Goal: Navigation & Orientation: Find specific page/section

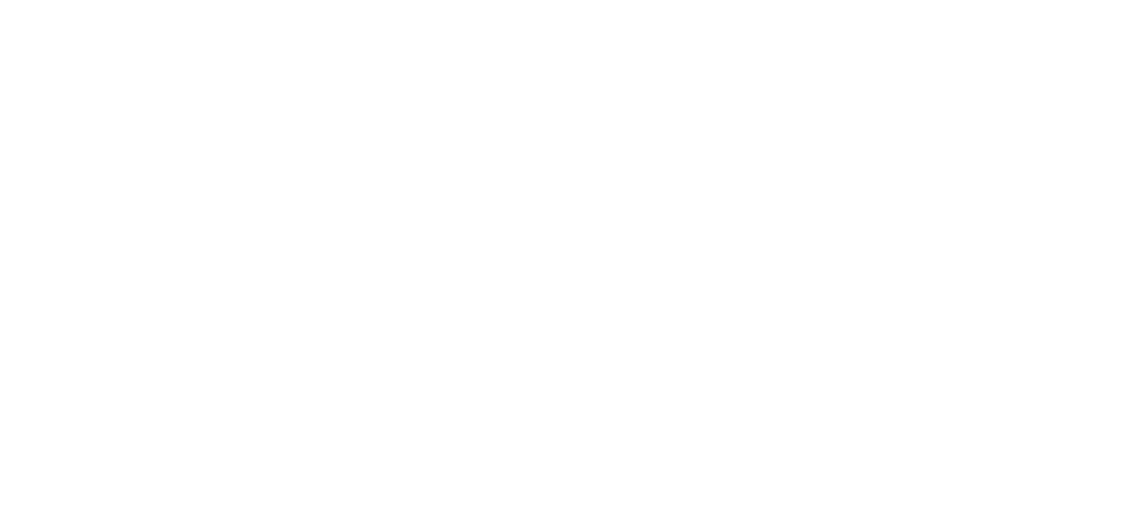
select select
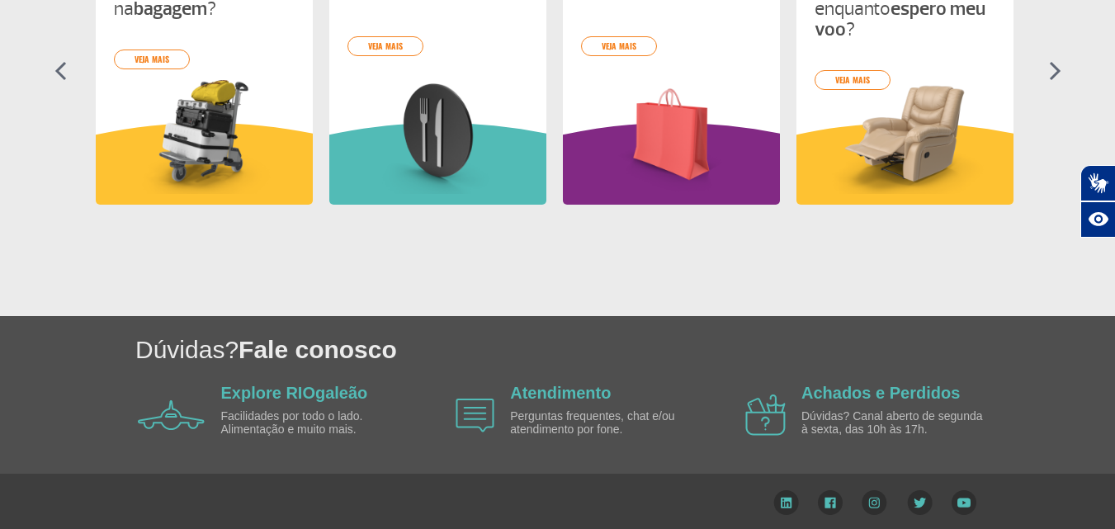
scroll to position [878, 0]
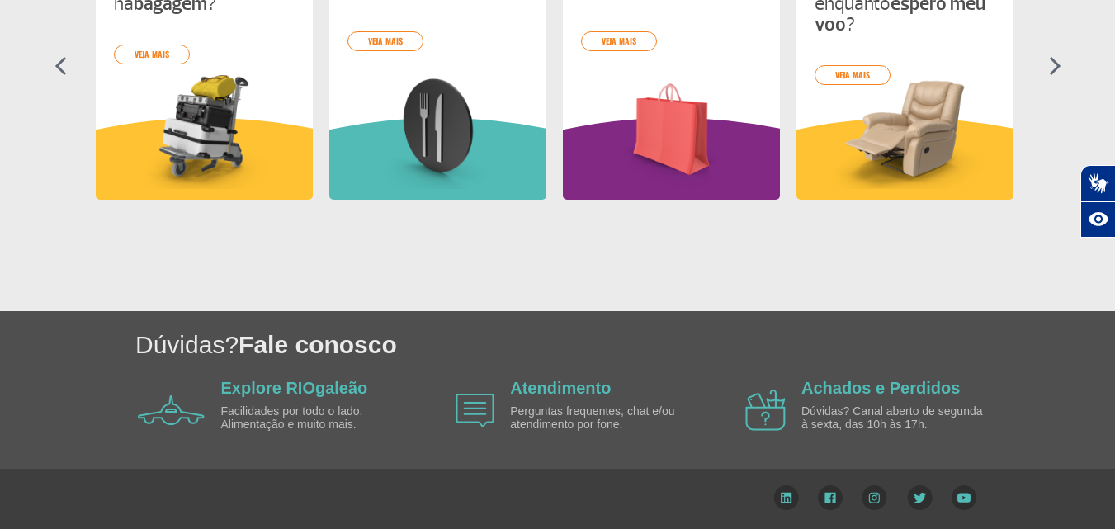
click at [1112, 456] on div "Dúvidas? Fale conosco Explore RIOgaleão Facilidades por todo o lado. Alimentaçã…" at bounding box center [557, 390] width 1115 height 158
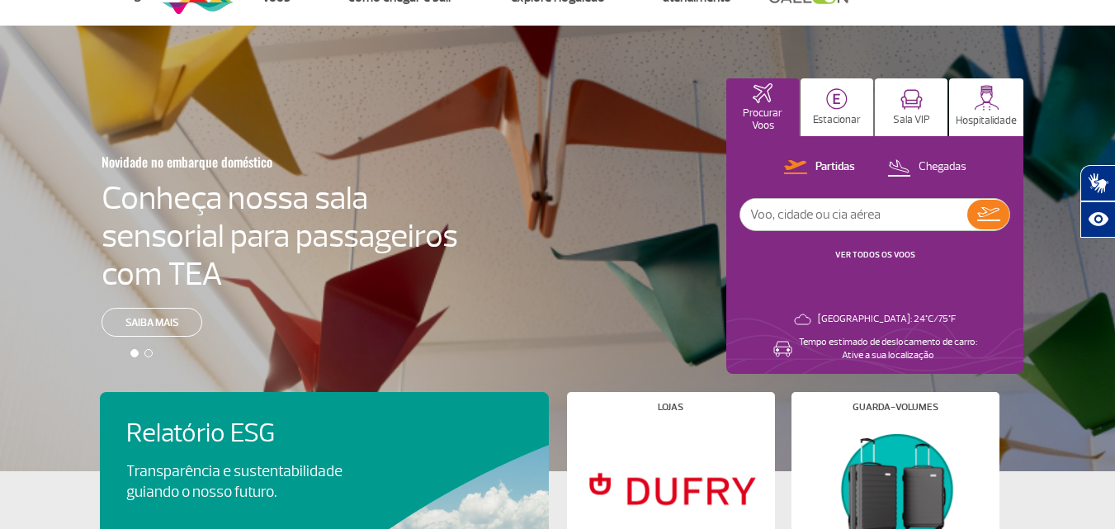
scroll to position [0, 0]
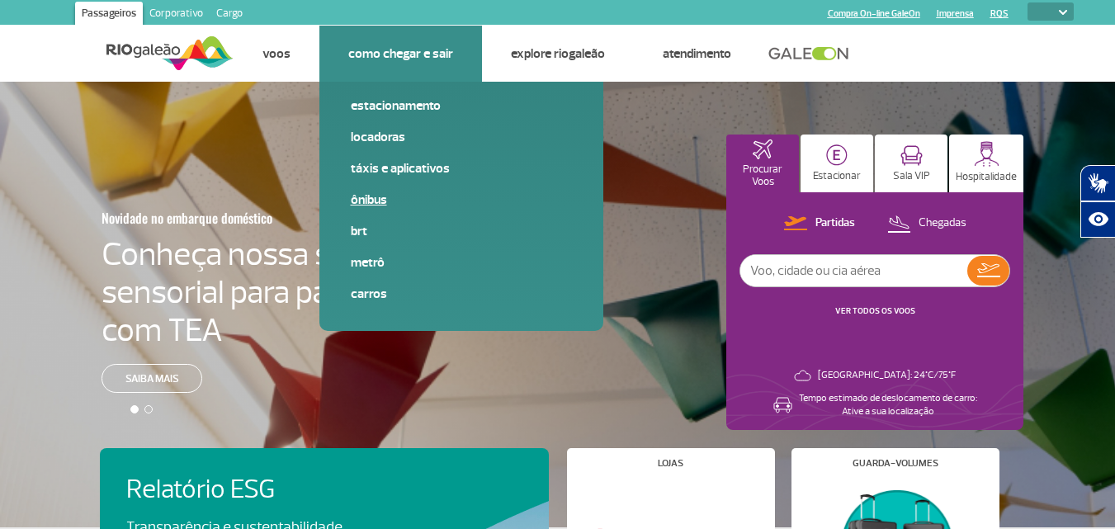
click at [358, 200] on link "Ônibus" at bounding box center [461, 200] width 221 height 18
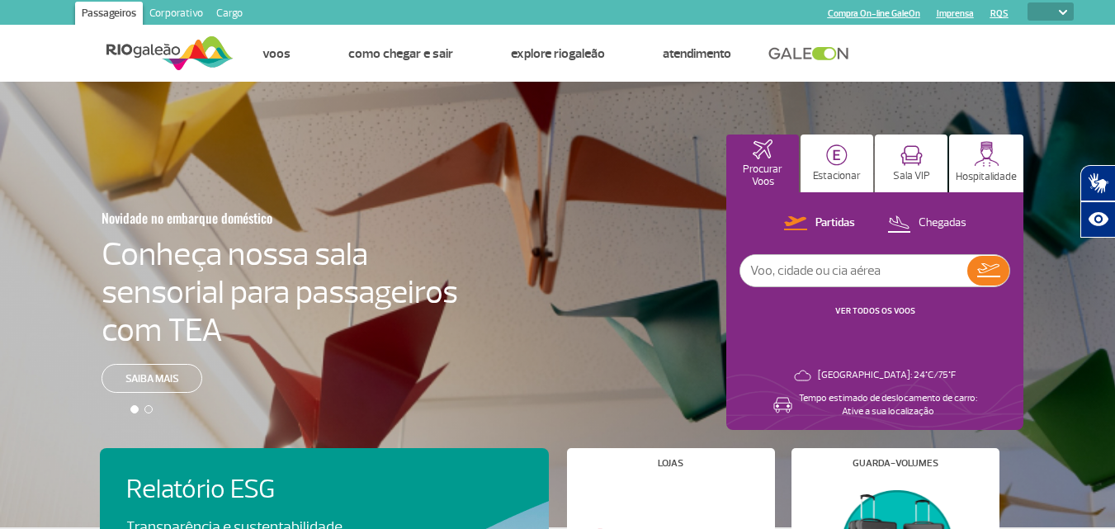
click at [1004, 13] on link "RQS" at bounding box center [999, 13] width 18 height 11
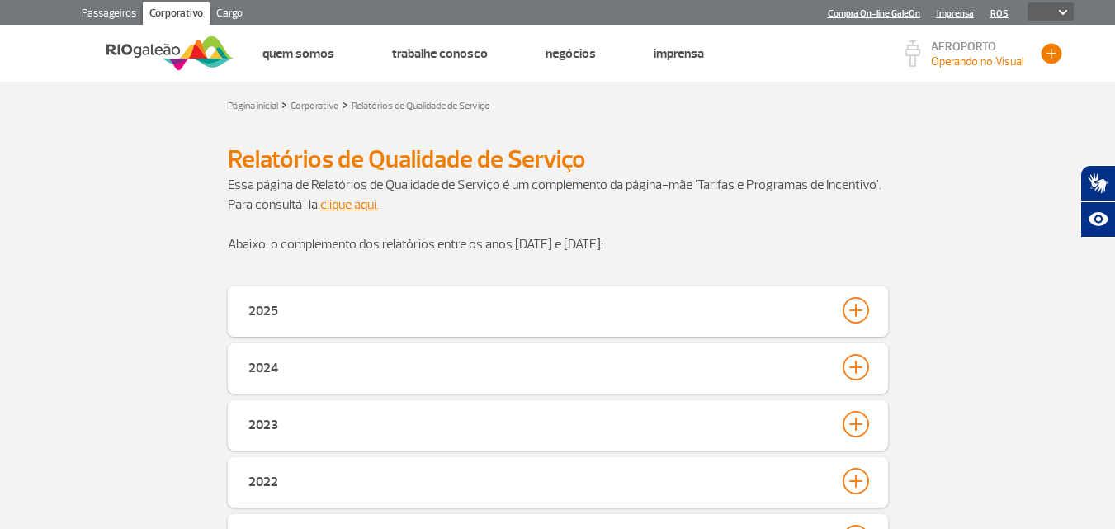
click at [1055, 48] on button "button" at bounding box center [1051, 53] width 25 height 25
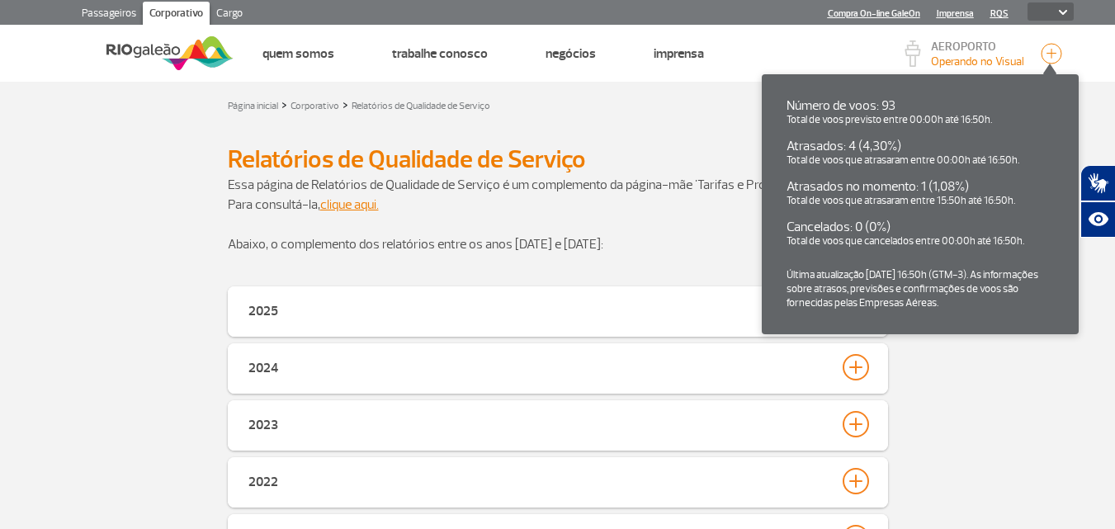
click at [120, 8] on link "Passageiros" at bounding box center [109, 15] width 68 height 26
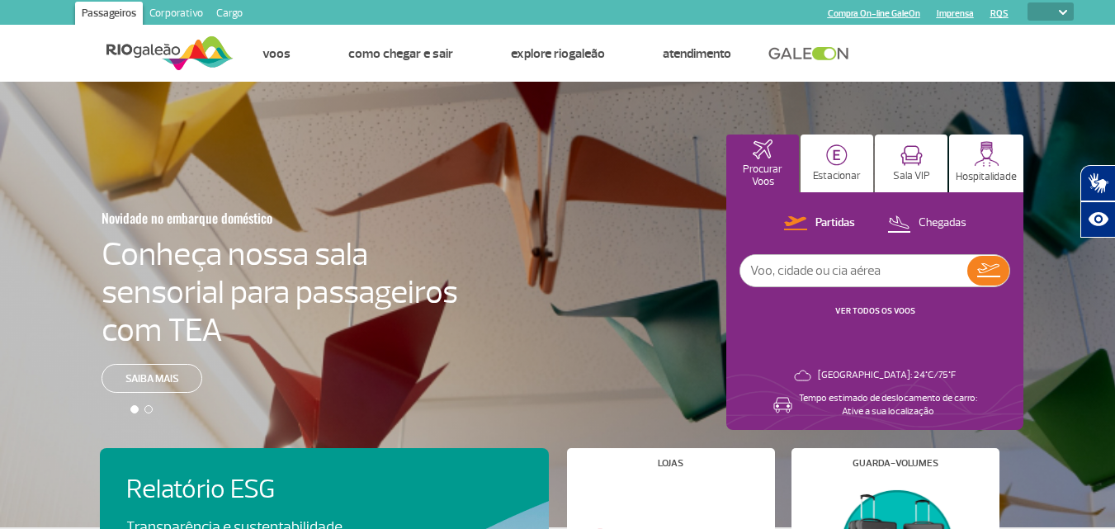
click at [236, 12] on link "Cargo" at bounding box center [230, 15] width 40 height 26
